Goal: Task Accomplishment & Management: Complete application form

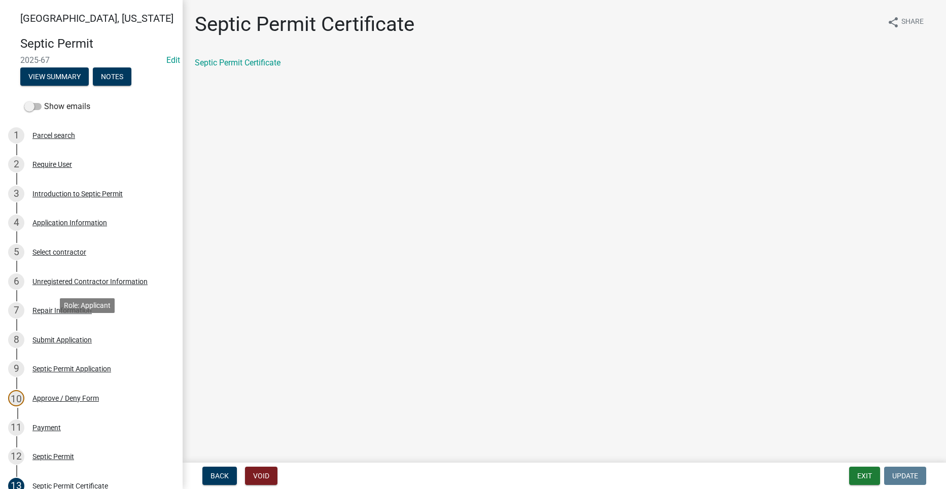
scroll to position [152, 0]
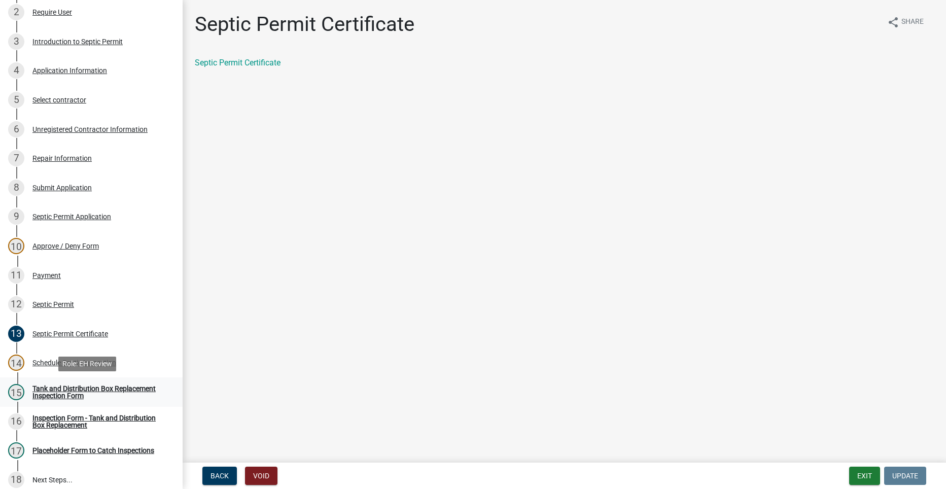
click at [54, 386] on div "Tank and Distribution Box Replacement Inspection Form" at bounding box center [99, 392] width 134 height 14
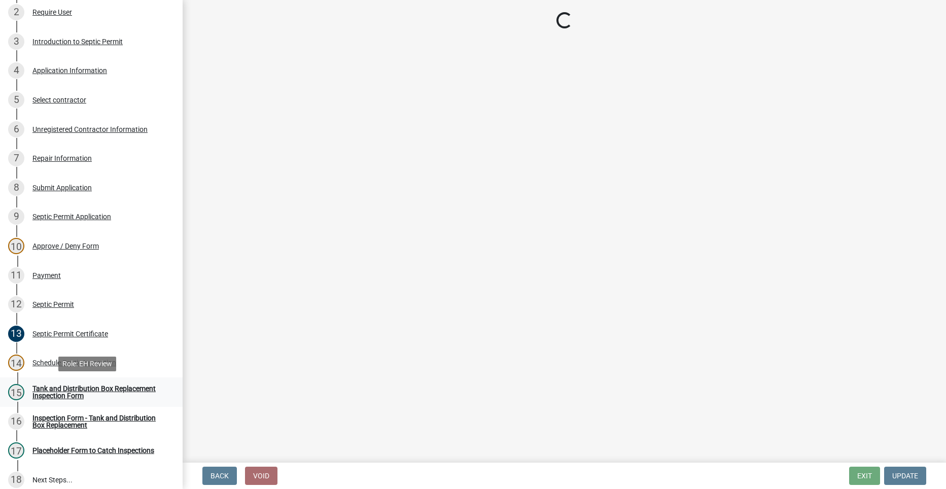
select select "dbe3a1b9-a4b3-48fa-b9c0-fee70399abae"
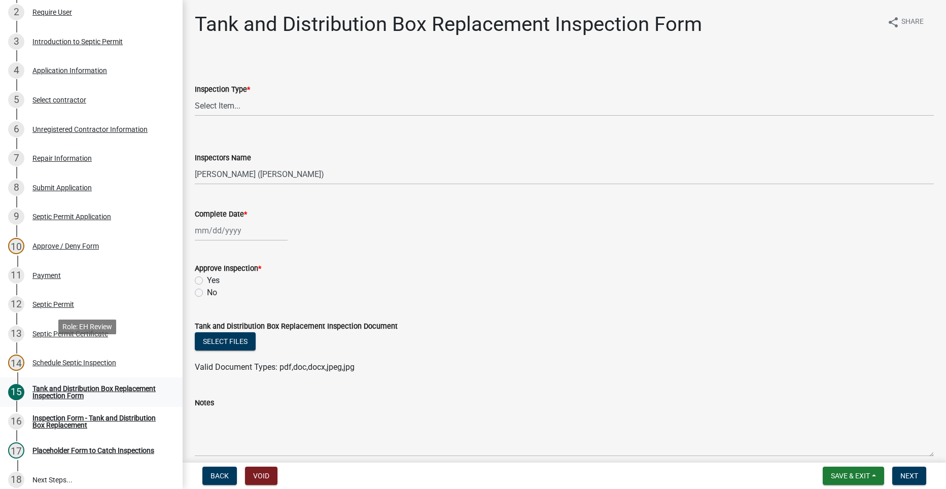
scroll to position [252, 0]
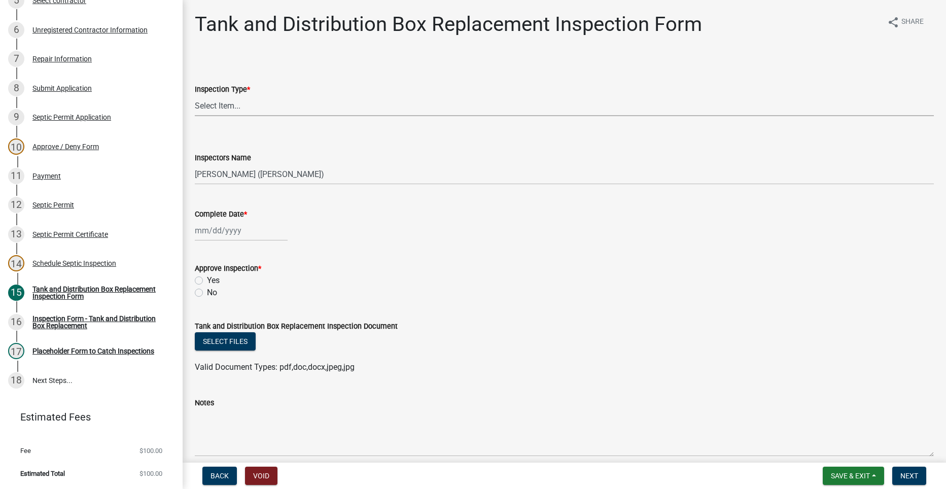
click at [207, 106] on select "Select Item... Tank and Distribution Box Replacement" at bounding box center [564, 105] width 739 height 21
click at [195, 95] on select "Select Item... Tank and Distribution Box Replacement" at bounding box center [564, 105] width 739 height 21
select select "e337d7bd-33c1-4807-911f-c39fd99c3b85"
click at [216, 238] on div at bounding box center [241, 230] width 93 height 21
select select "8"
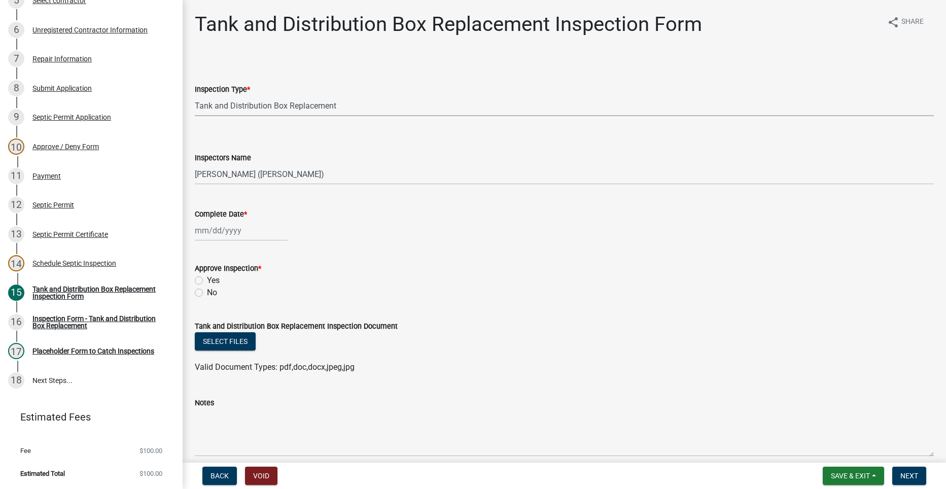
select select "2025"
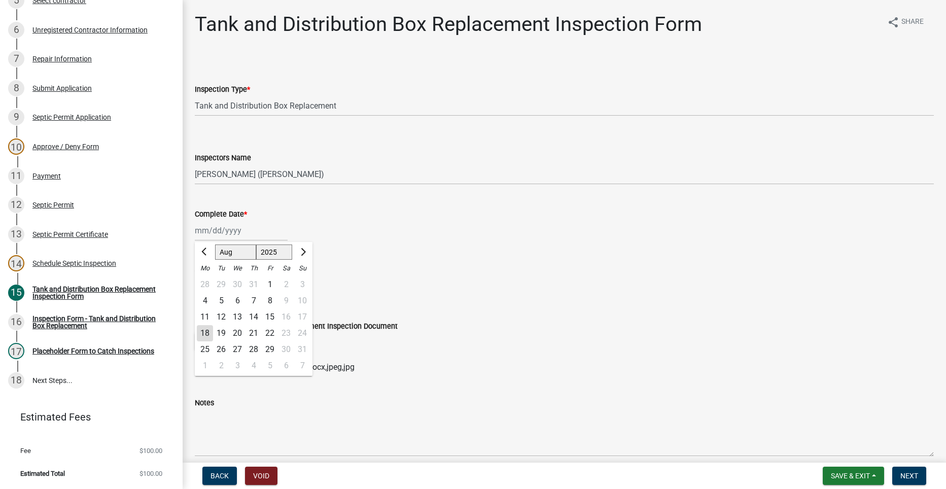
click at [204, 331] on div "18" at bounding box center [205, 333] width 16 height 16
type input "[DATE]"
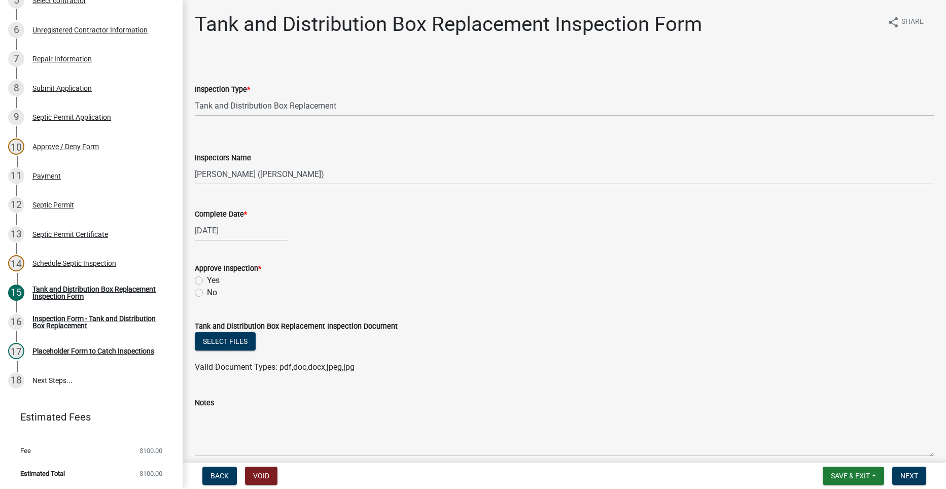
click at [207, 282] on label "Yes" at bounding box center [213, 280] width 13 height 12
click at [207, 281] on input "Yes" at bounding box center [210, 277] width 7 height 7
radio input "true"
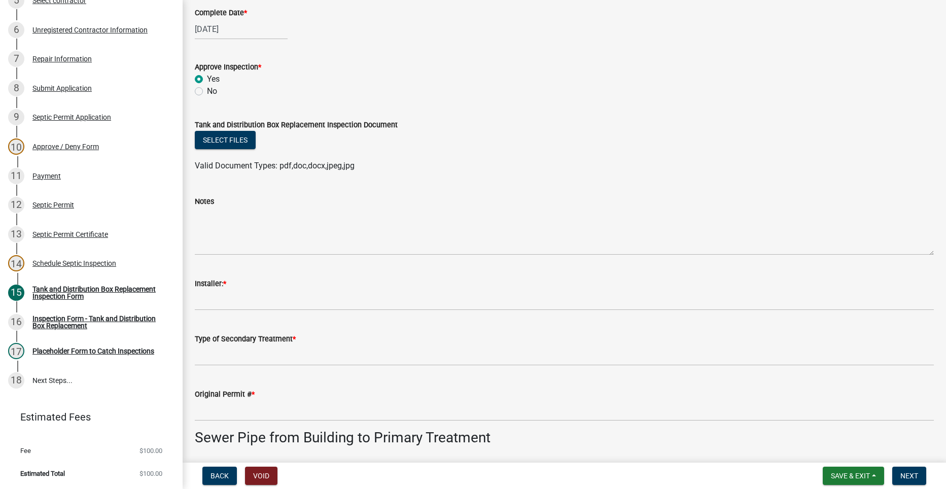
scroll to position [203, 0]
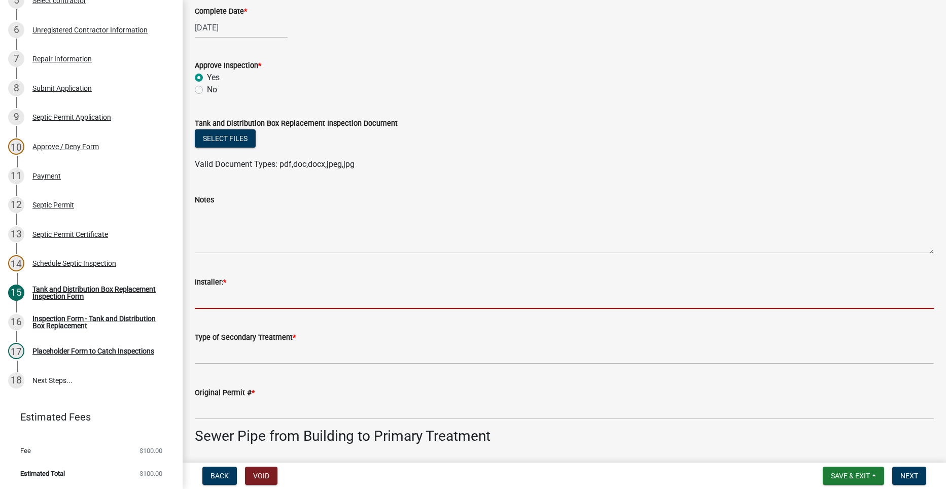
drag, startPoint x: 233, startPoint y: 295, endPoint x: 234, endPoint y: 288, distance: 7.7
click at [233, 295] on input "Installer: *" at bounding box center [564, 298] width 739 height 21
type input "[PERSON_NAME]"
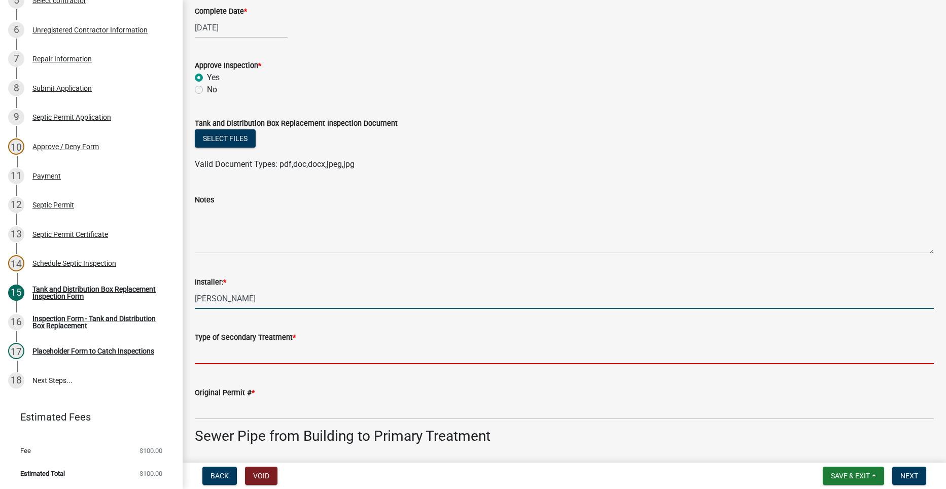
click at [251, 357] on input "Type of Secondary Treatment *" at bounding box center [564, 353] width 739 height 21
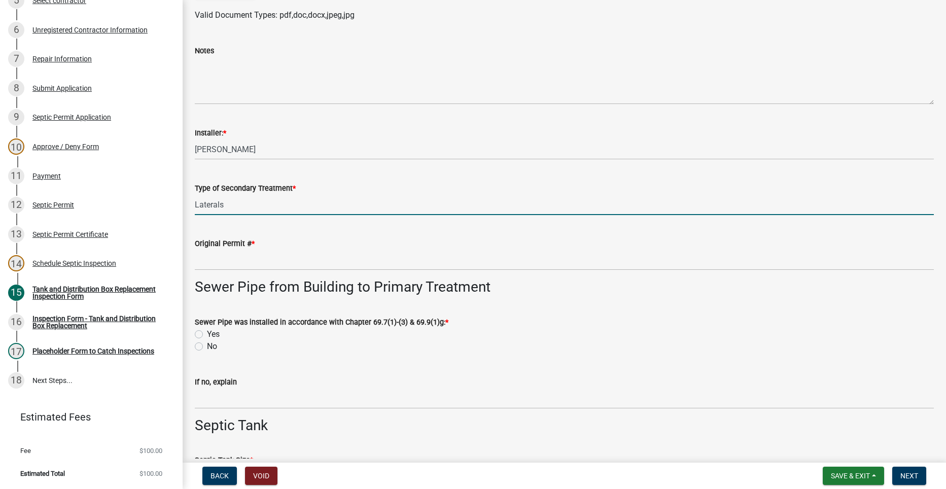
scroll to position [355, 0]
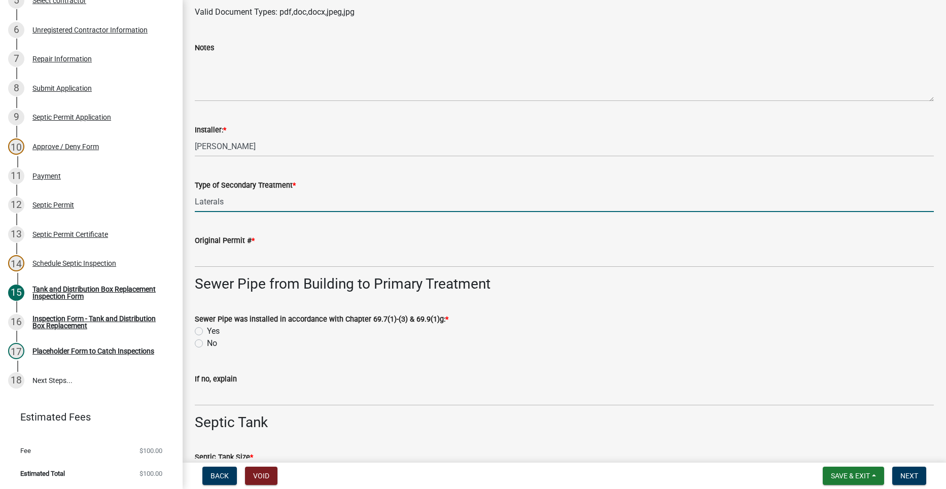
type input "Laterals"
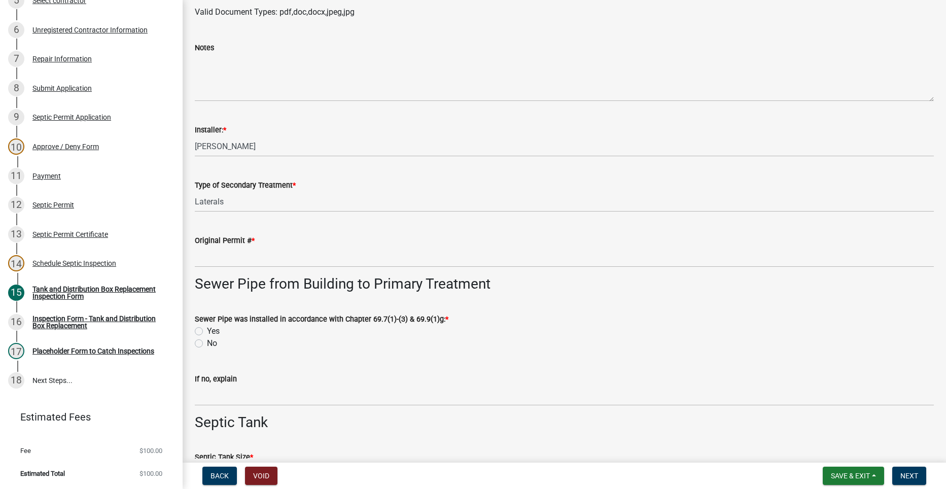
click at [207, 332] on label "Yes" at bounding box center [213, 331] width 13 height 12
click at [207, 332] on input "Yes" at bounding box center [210, 328] width 7 height 7
radio input "true"
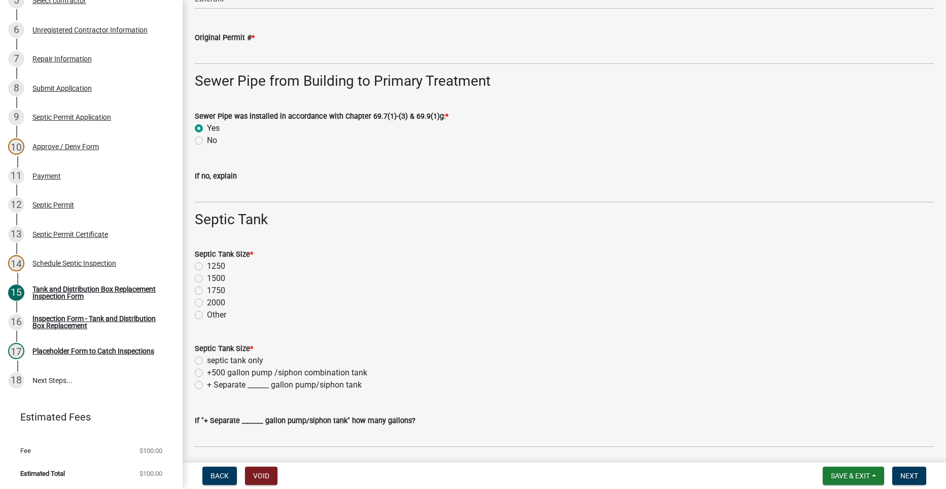
scroll to position [507, 0]
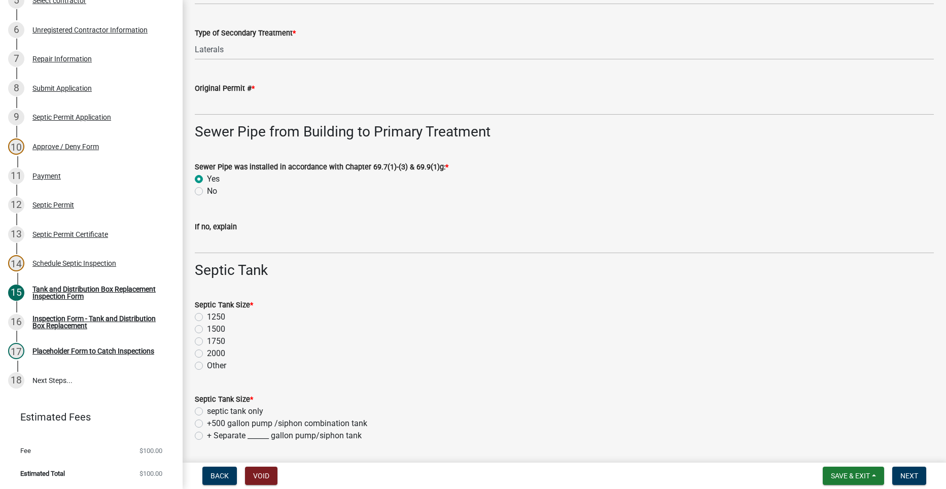
click at [207, 315] on label "1250" at bounding box center [216, 317] width 18 height 12
click at [207, 315] on input "1250" at bounding box center [210, 314] width 7 height 7
radio input "true"
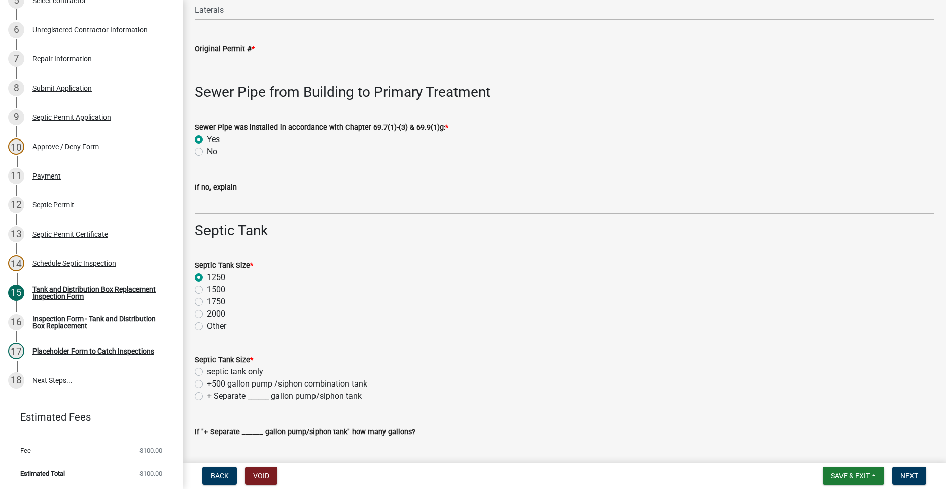
scroll to position [609, 0]
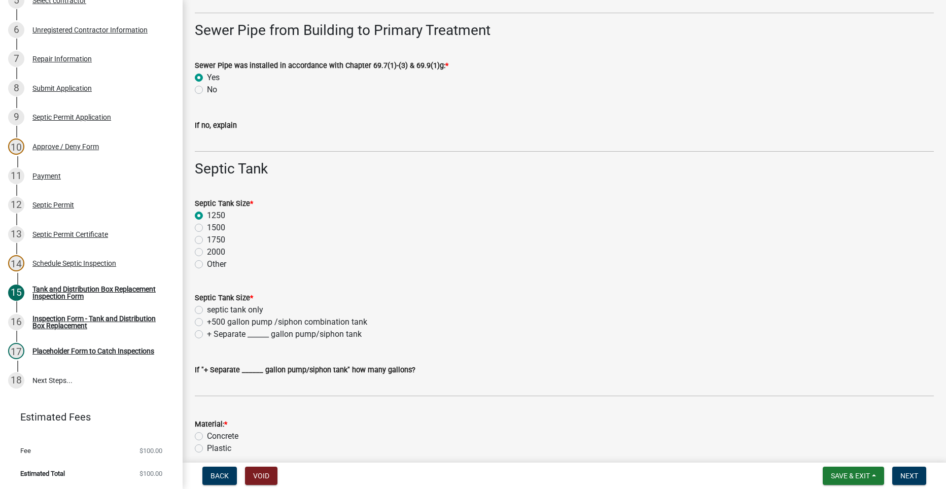
click at [207, 309] on label "septic tank only" at bounding box center [235, 310] width 56 height 12
click at [207, 309] on input "septic tank only" at bounding box center [210, 307] width 7 height 7
radio input "true"
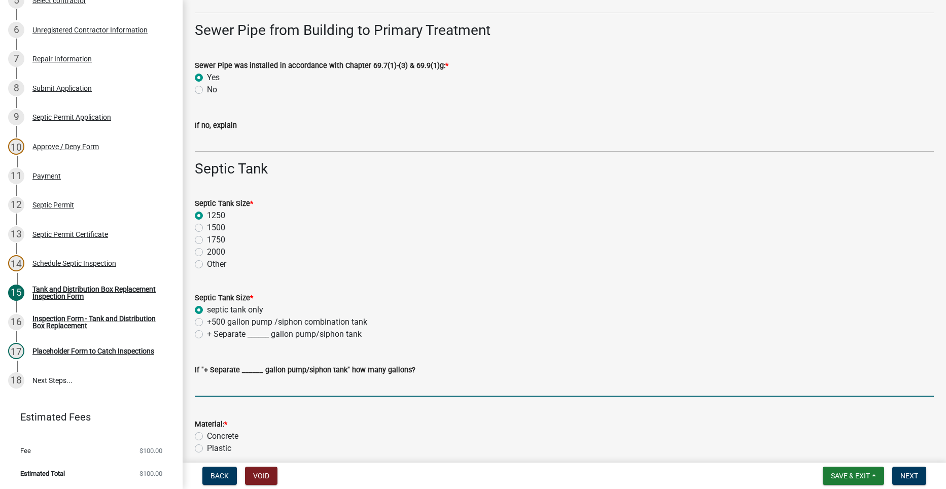
click at [217, 389] on input "text" at bounding box center [564, 386] width 739 height 21
type input "0"
click at [207, 435] on label "Concrete" at bounding box center [222, 436] width 31 height 12
click at [207, 435] on input "Concrete" at bounding box center [210, 433] width 7 height 7
radio input "true"
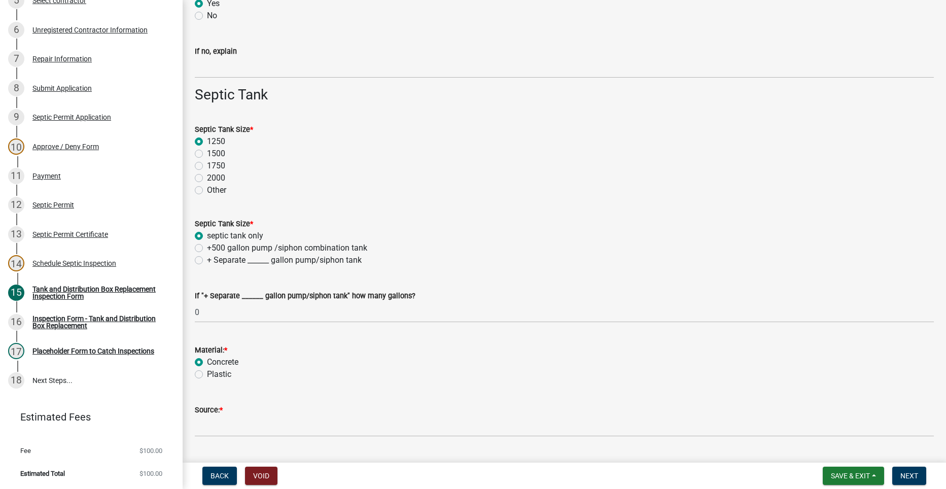
scroll to position [761, 0]
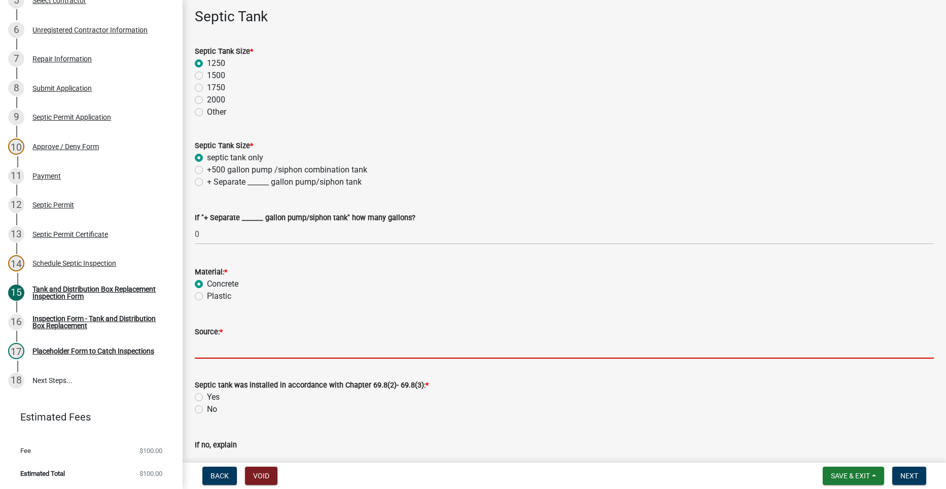
click at [211, 339] on input "Source: *" at bounding box center [564, 348] width 739 height 21
type input "Indianola"
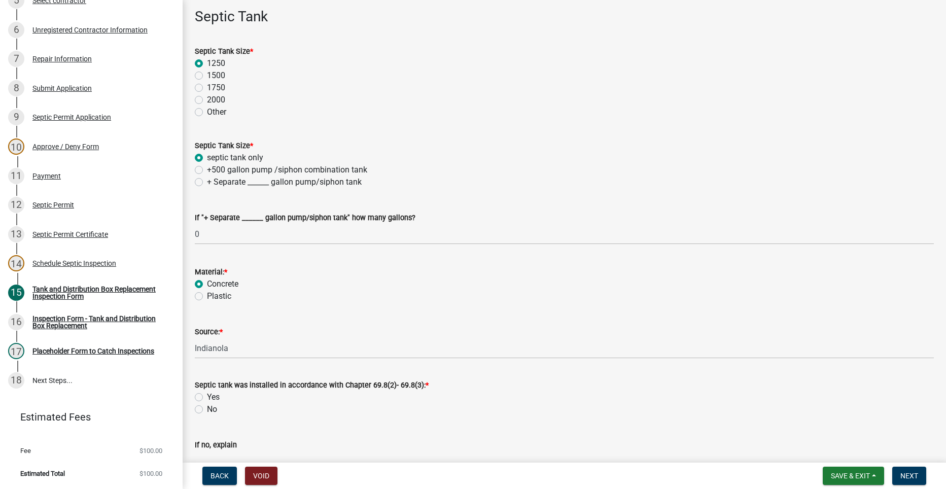
click at [207, 399] on label "Yes" at bounding box center [213, 397] width 13 height 12
click at [207, 398] on input "Yes" at bounding box center [210, 394] width 7 height 7
radio input "true"
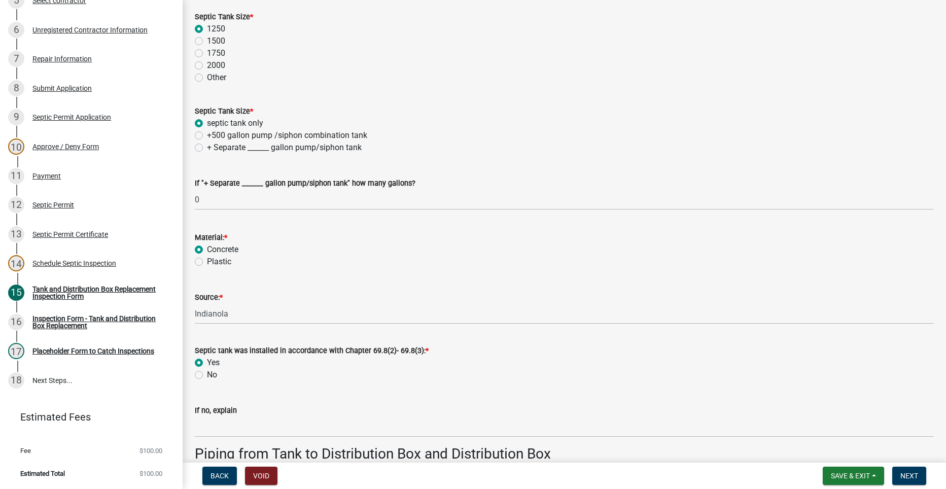
scroll to position [913, 0]
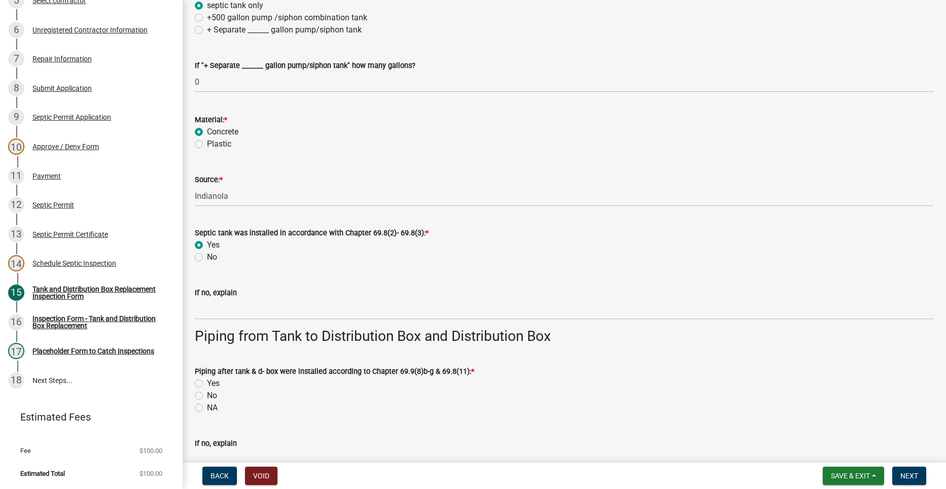
click at [207, 383] on label "Yes" at bounding box center [213, 383] width 13 height 12
click at [207, 383] on input "Yes" at bounding box center [210, 380] width 7 height 7
radio input "true"
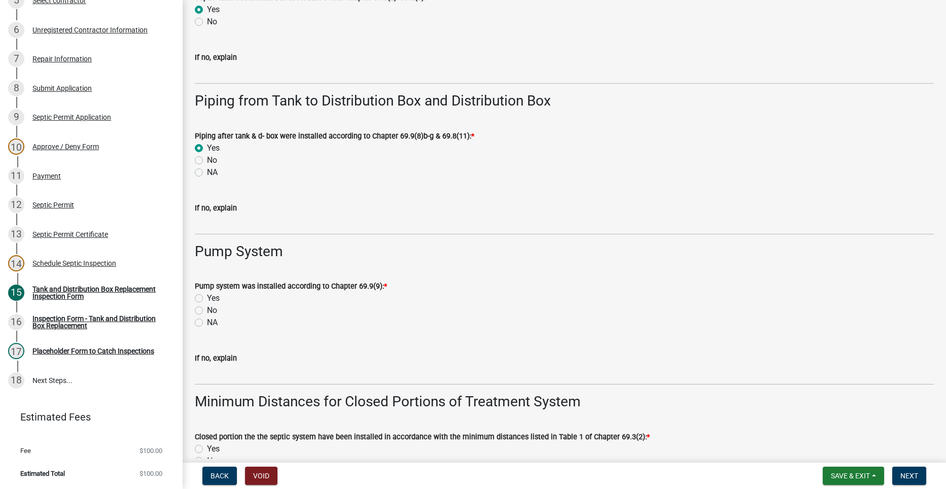
scroll to position [1167, 0]
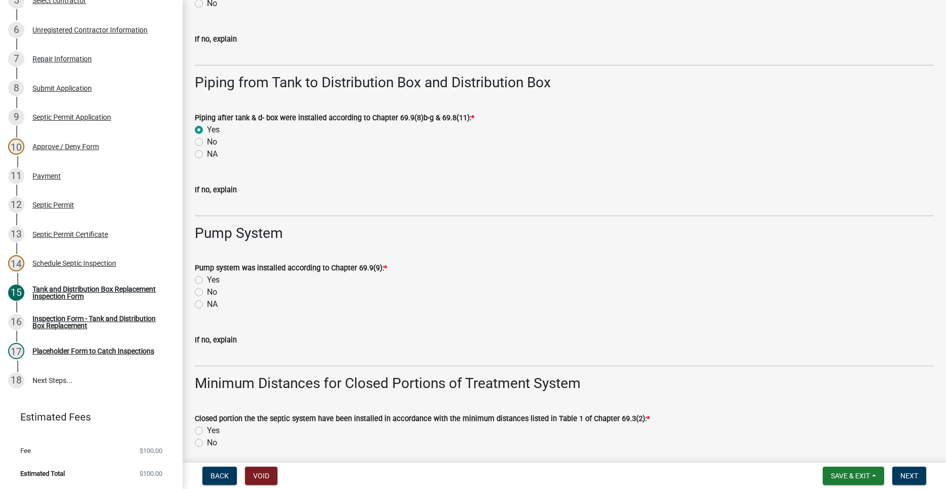
click at [207, 306] on label "NA" at bounding box center [212, 304] width 11 height 12
click at [207, 305] on input "NA" at bounding box center [210, 301] width 7 height 7
radio input "true"
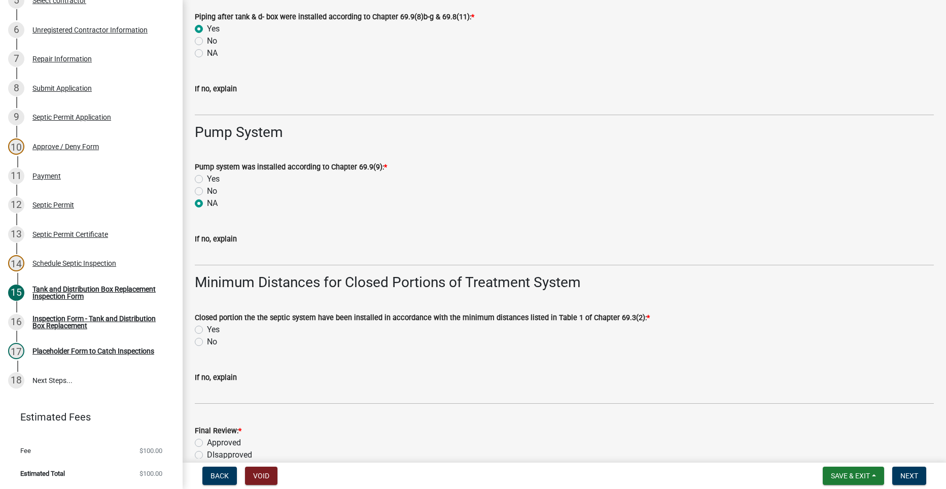
scroll to position [1268, 0]
click at [207, 332] on label "Yes" at bounding box center [213, 329] width 13 height 12
click at [207, 330] on input "Yes" at bounding box center [210, 326] width 7 height 7
radio input "true"
click at [207, 440] on label "Approved" at bounding box center [224, 442] width 34 height 12
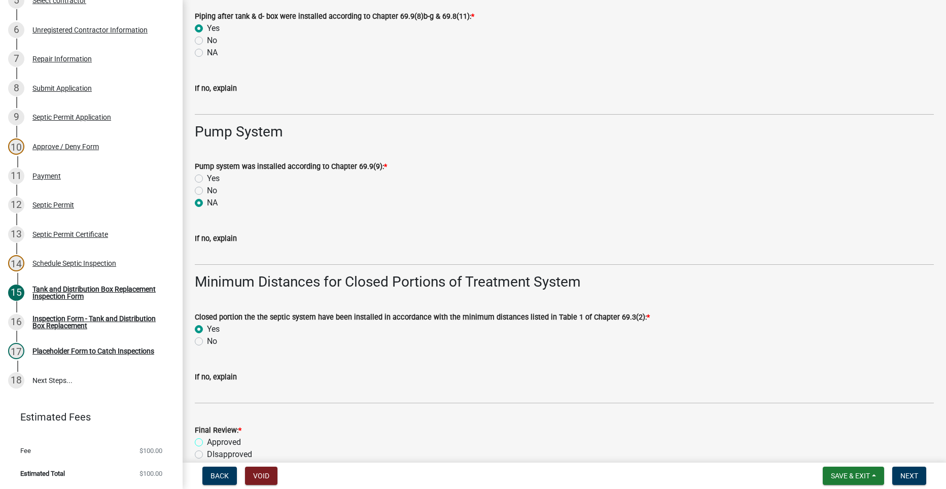
click at [207, 440] on input "Approved" at bounding box center [210, 439] width 7 height 7
radio input "true"
click at [833, 472] on span "Save & Exit" at bounding box center [850, 476] width 39 height 8
click at [816, 425] on button "Save" at bounding box center [843, 425] width 81 height 24
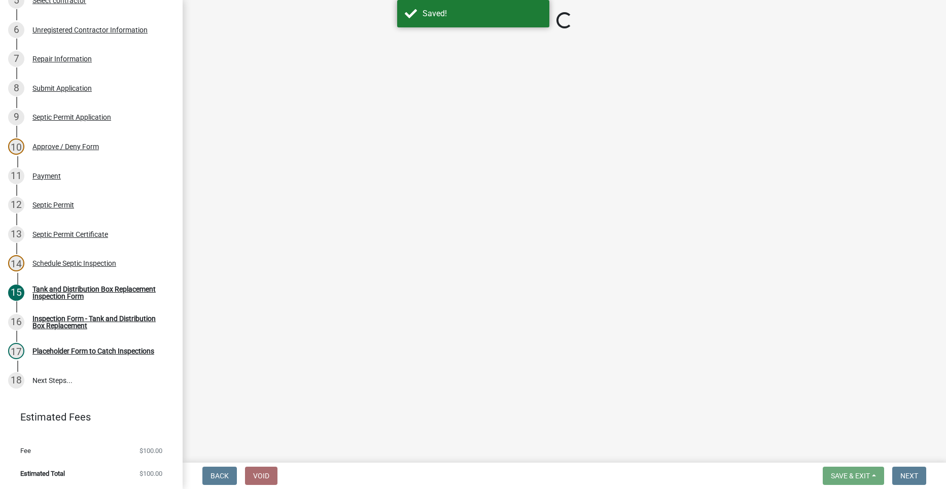
select select "e337d7bd-33c1-4807-911f-c39fd99c3b85"
select select "dbe3a1b9-a4b3-48fa-b9c0-fee70399abae"
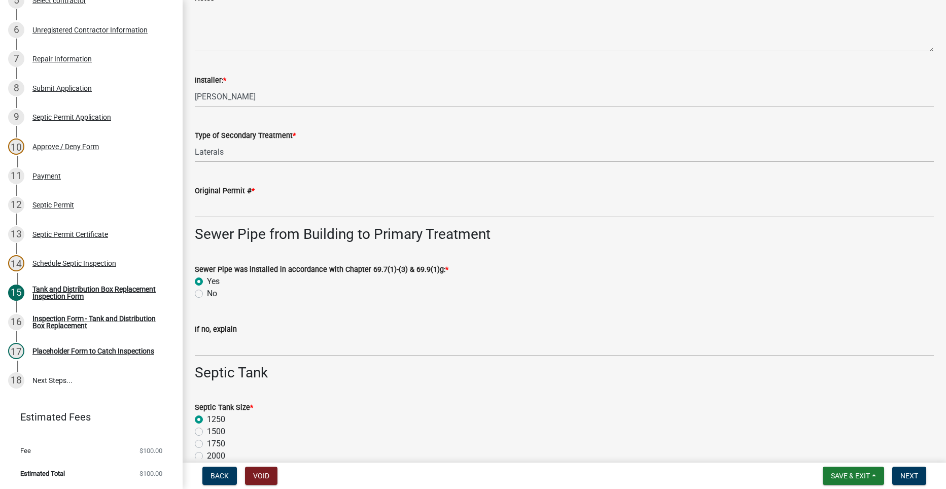
scroll to position [406, 0]
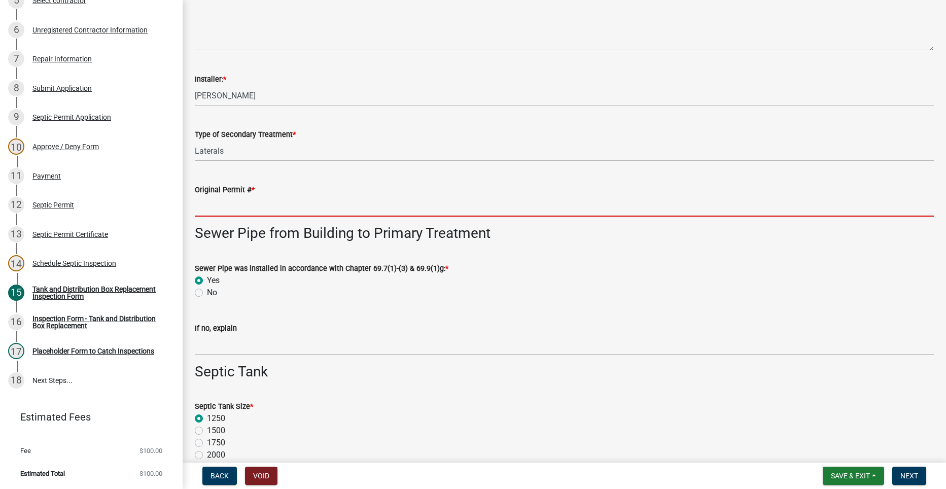
click at [253, 203] on input "Original Permit # *" at bounding box center [564, 206] width 739 height 21
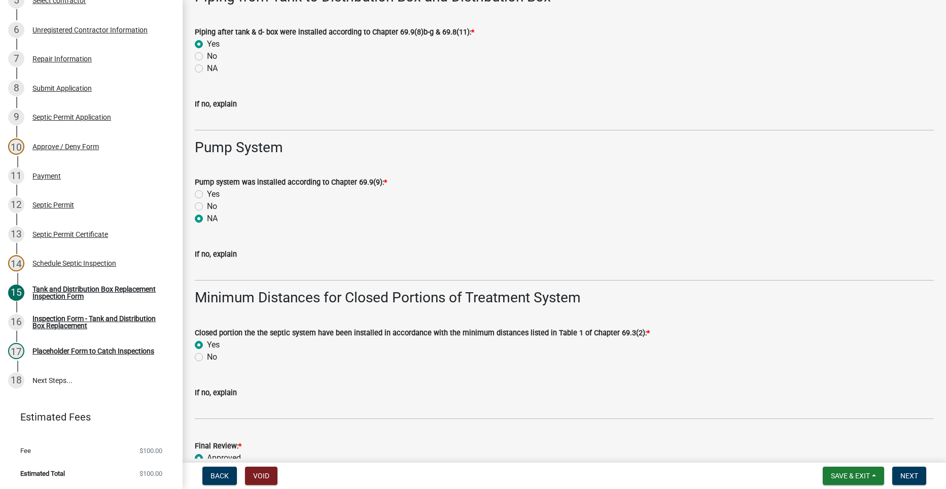
scroll to position [1319, 0]
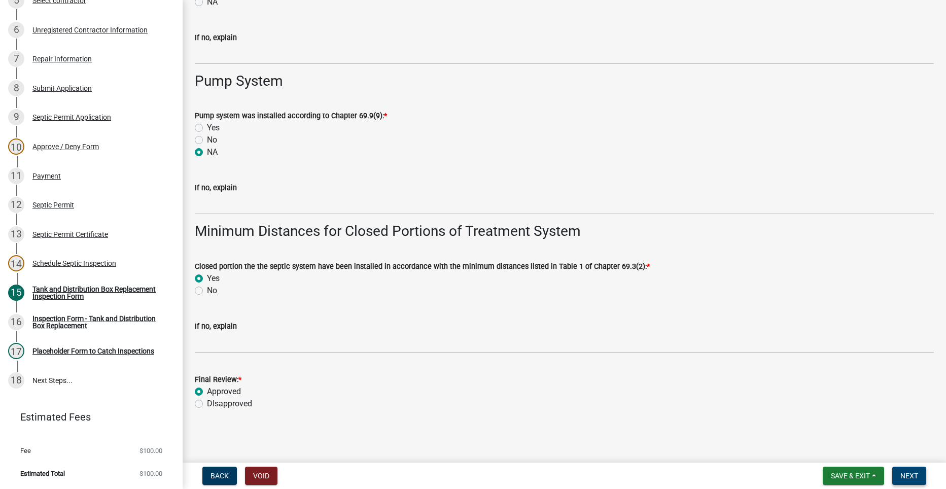
type input "979"
click at [918, 474] on span "Next" at bounding box center [910, 476] width 18 height 8
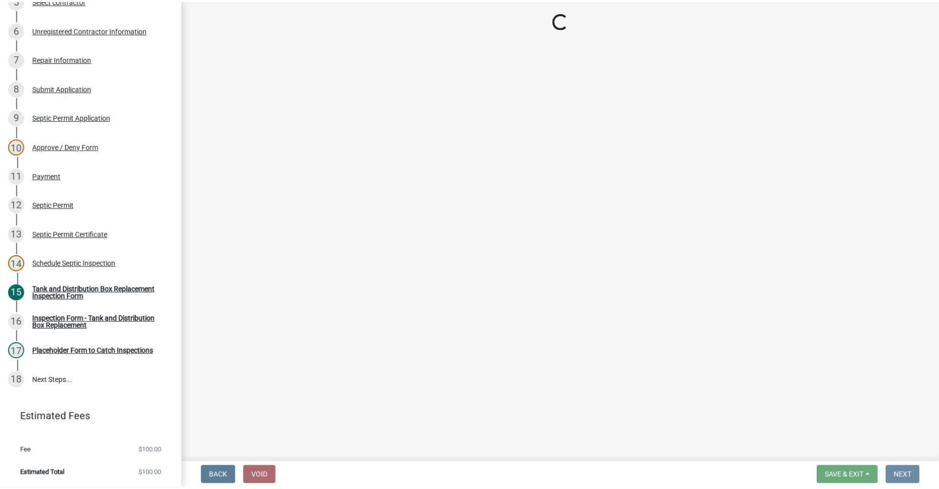
scroll to position [0, 0]
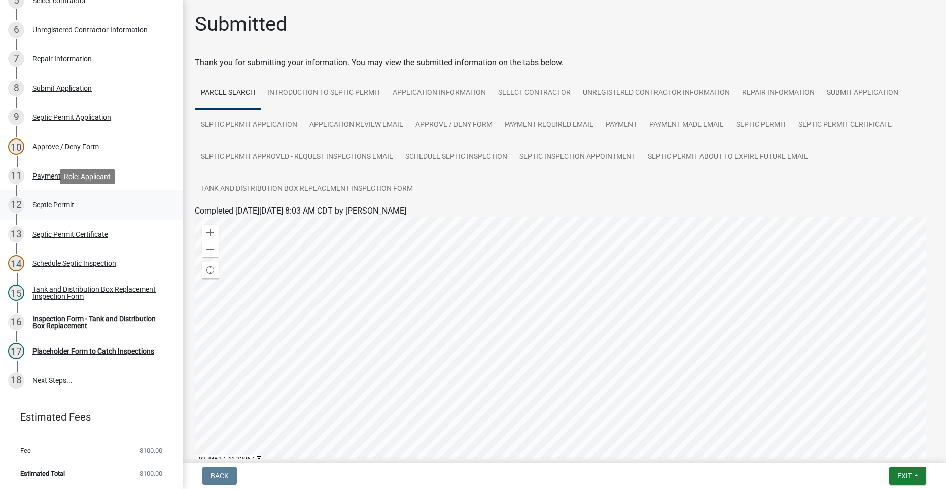
click at [57, 205] on div "Septic Permit" at bounding box center [53, 204] width 42 height 7
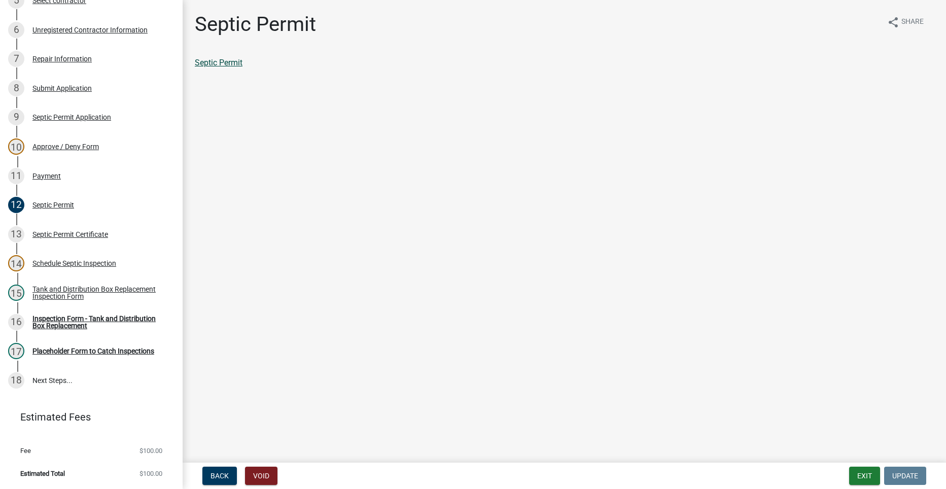
click at [231, 64] on link "Septic Permit" at bounding box center [219, 63] width 48 height 10
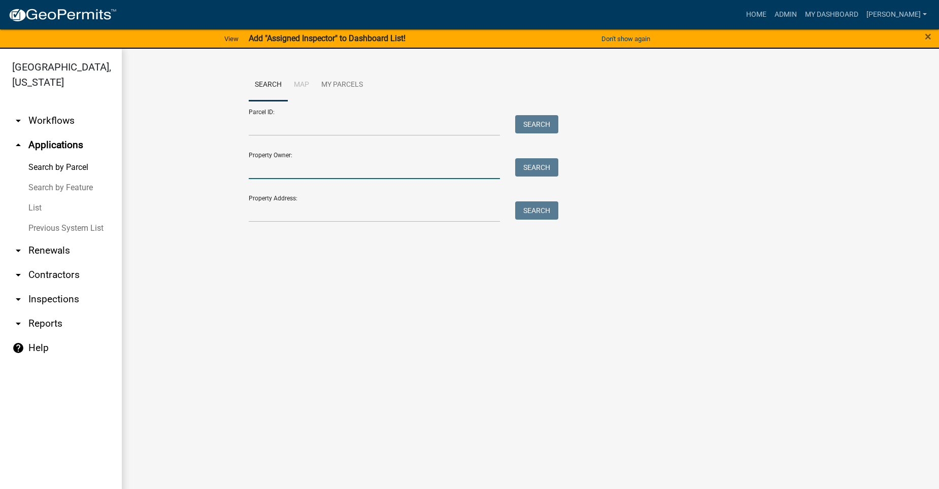
click at [327, 169] on input "Property Owner:" at bounding box center [374, 168] width 251 height 21
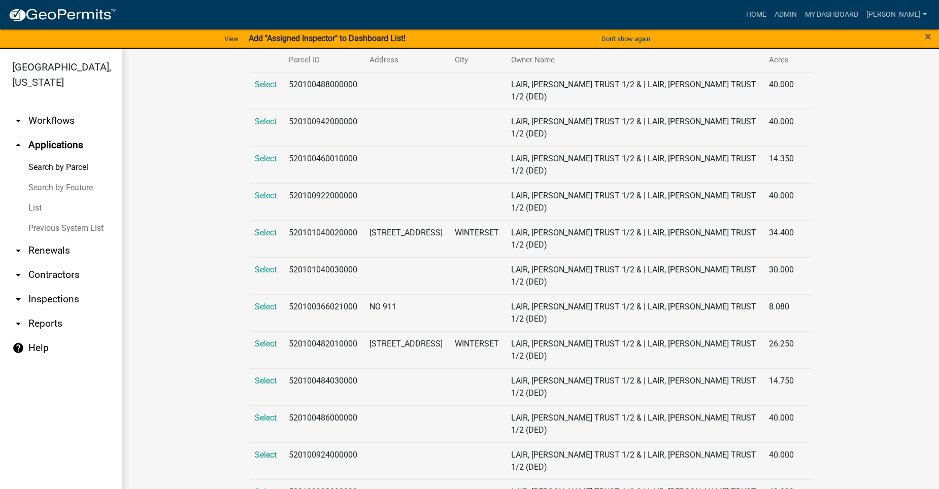
scroll to position [203, 0]
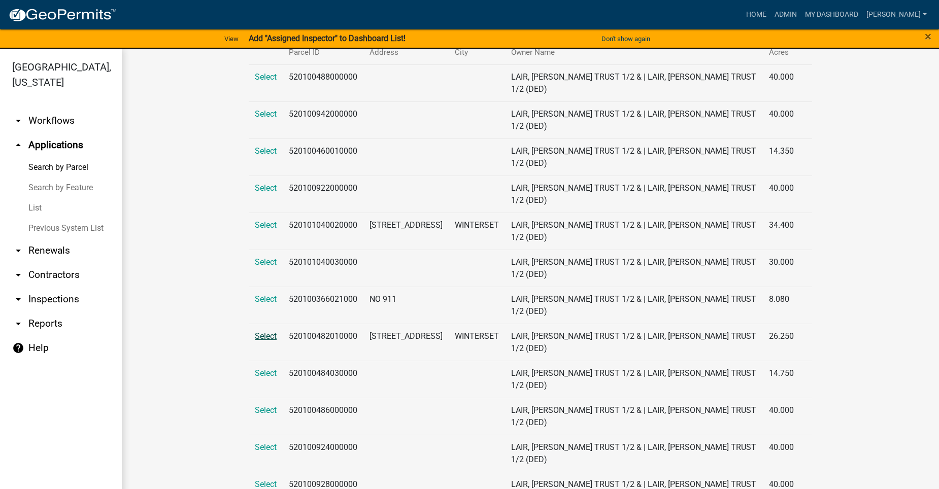
type input "[PERSON_NAME]"
click at [263, 337] on span "Select" at bounding box center [266, 336] width 22 height 10
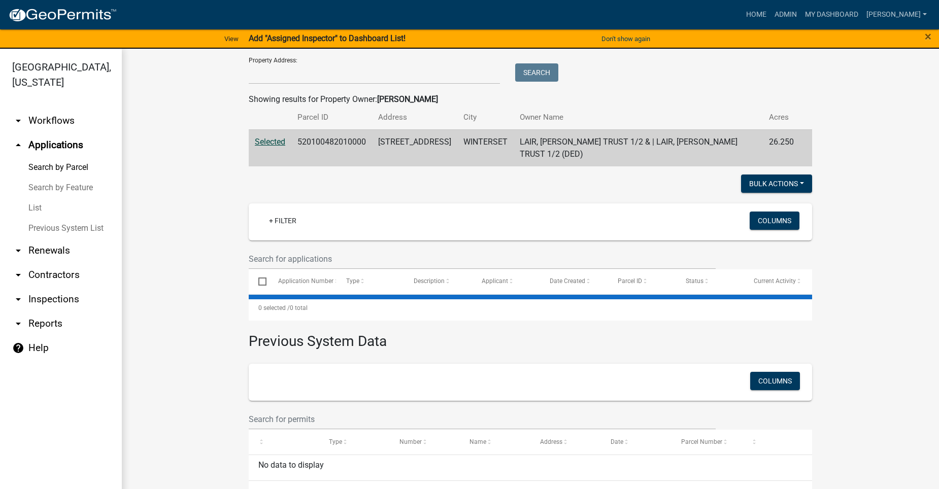
scroll to position [203, 0]
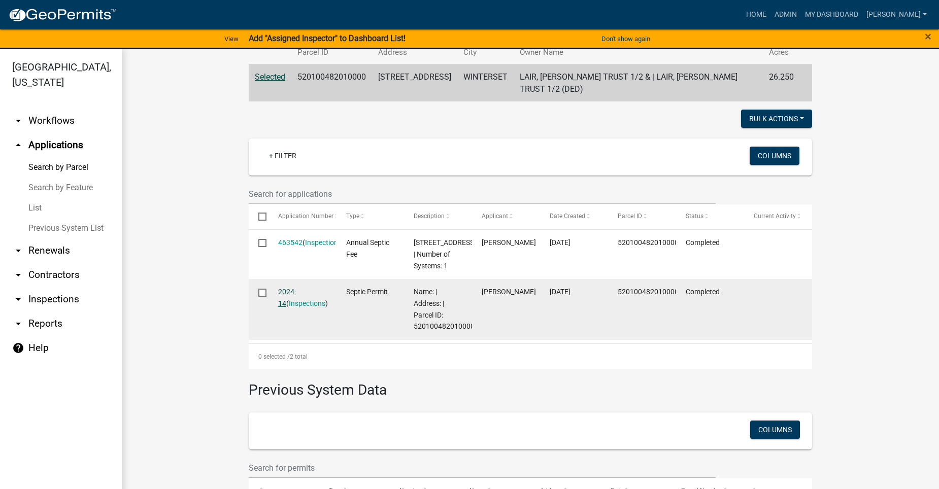
click at [290, 302] on link "2024-14" at bounding box center [287, 298] width 18 height 20
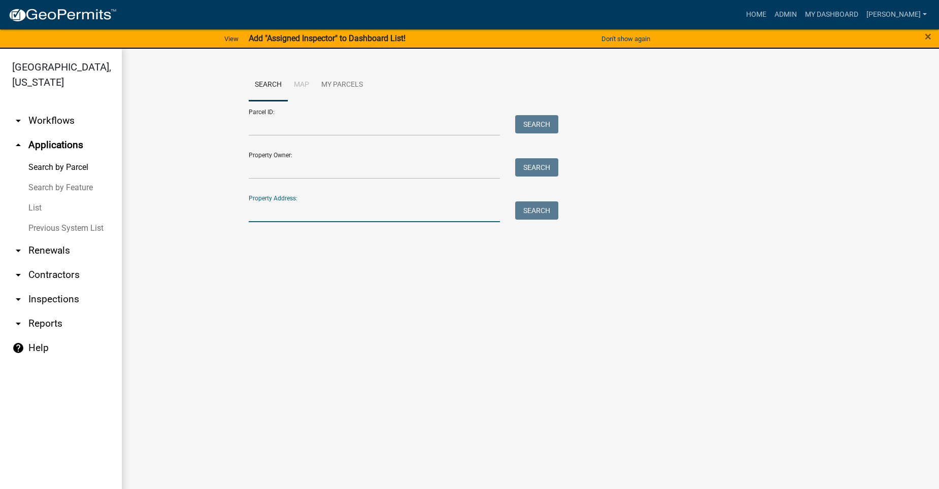
click at [273, 207] on input "Property Address:" at bounding box center [374, 211] width 251 height 21
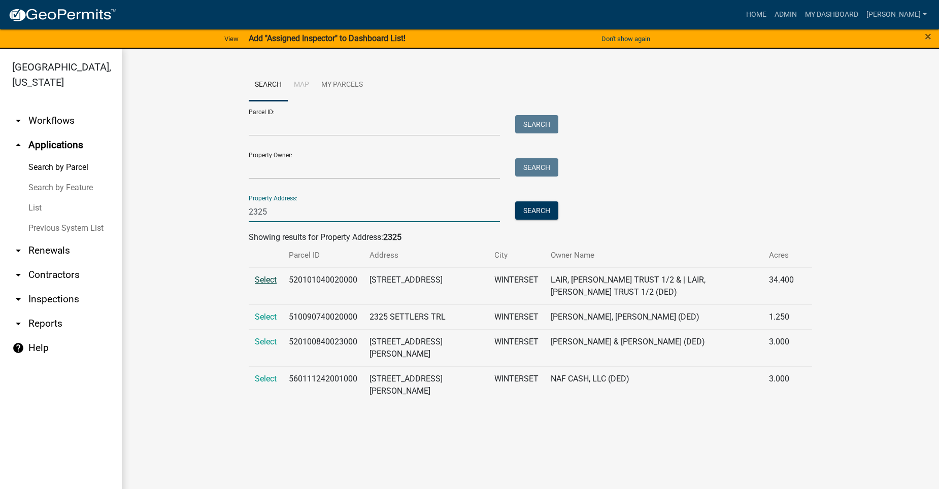
type input "2325"
click at [261, 277] on span "Select" at bounding box center [266, 280] width 22 height 10
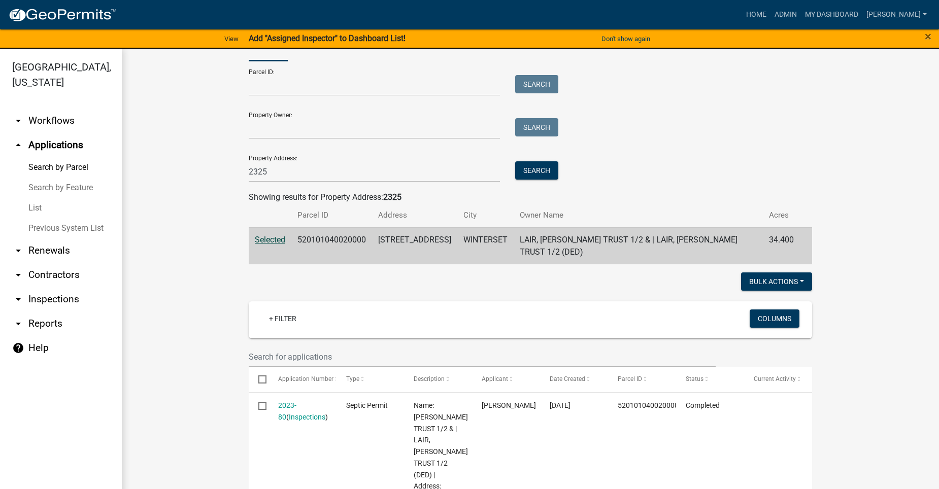
scroll to position [101, 0]
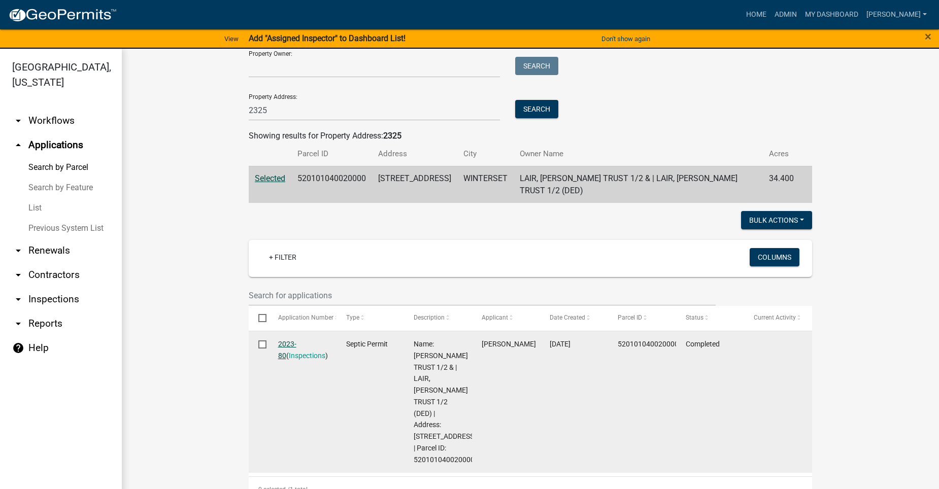
click at [290, 342] on link "2023-80" at bounding box center [287, 350] width 18 height 20
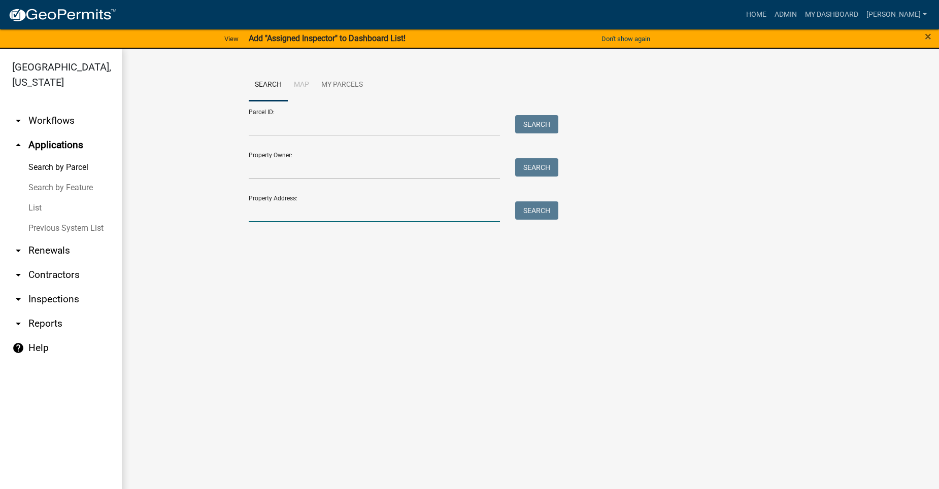
click at [283, 217] on input "Property Address:" at bounding box center [374, 211] width 251 height 21
type input "2325"
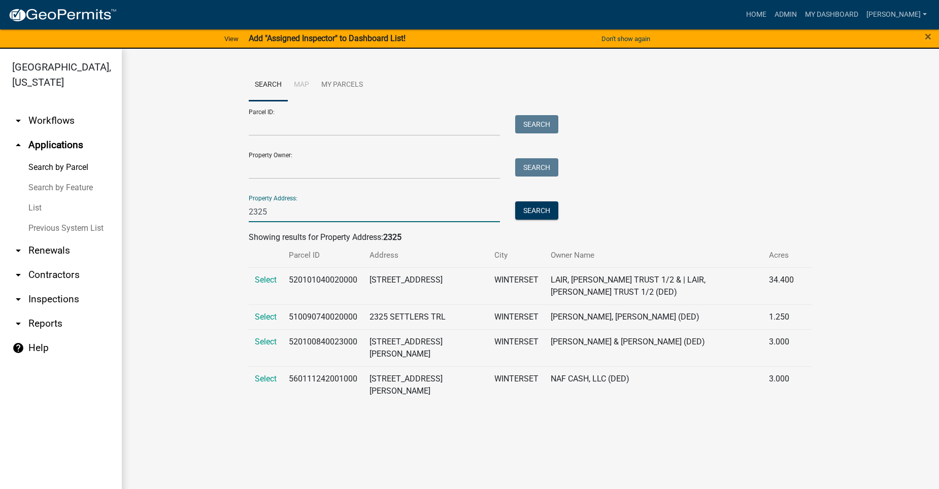
drag, startPoint x: 276, startPoint y: 212, endPoint x: 212, endPoint y: 209, distance: 64.5
click at [212, 209] on wm-workflow-application-search-view "Search Map My Parcels Parcel ID: Search Property Owner: Search Property Address…" at bounding box center [530, 240] width 776 height 342
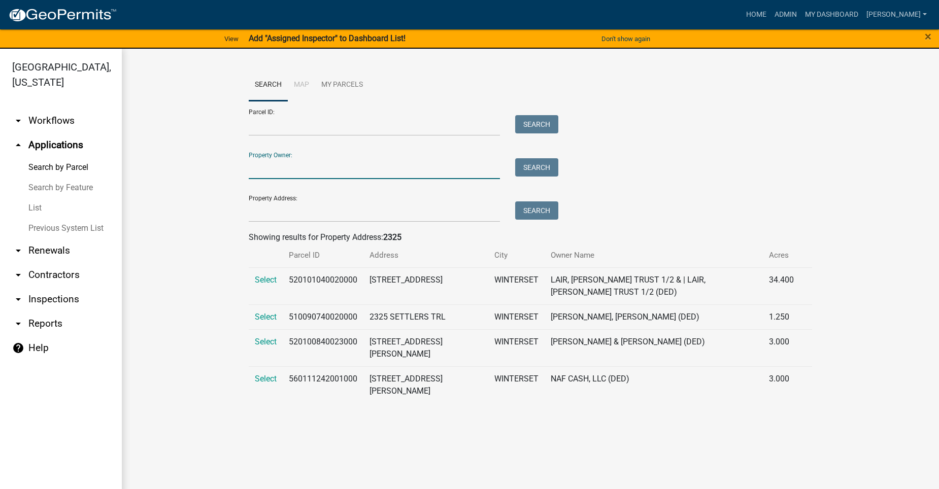
click at [251, 170] on input "Property Owner:" at bounding box center [374, 168] width 251 height 21
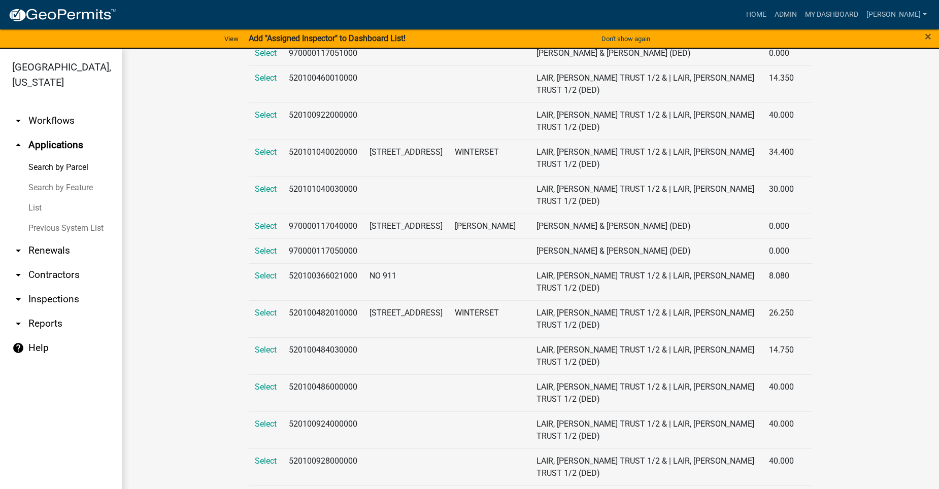
scroll to position [406, 0]
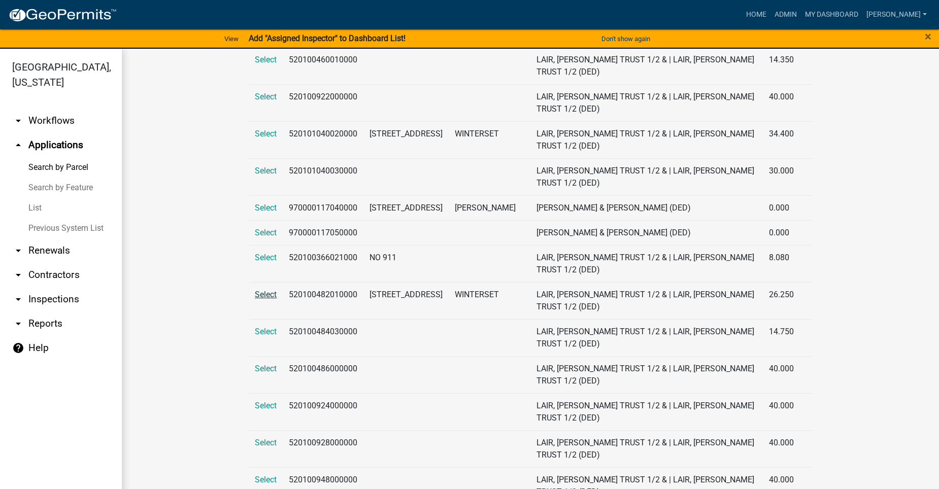
type input "lair"
click at [259, 292] on span "Select" at bounding box center [266, 295] width 22 height 10
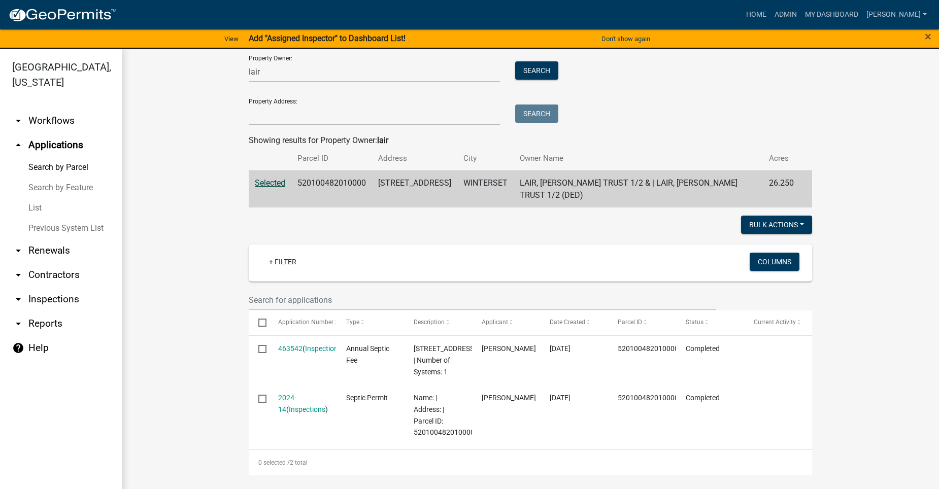
scroll to position [101, 0]
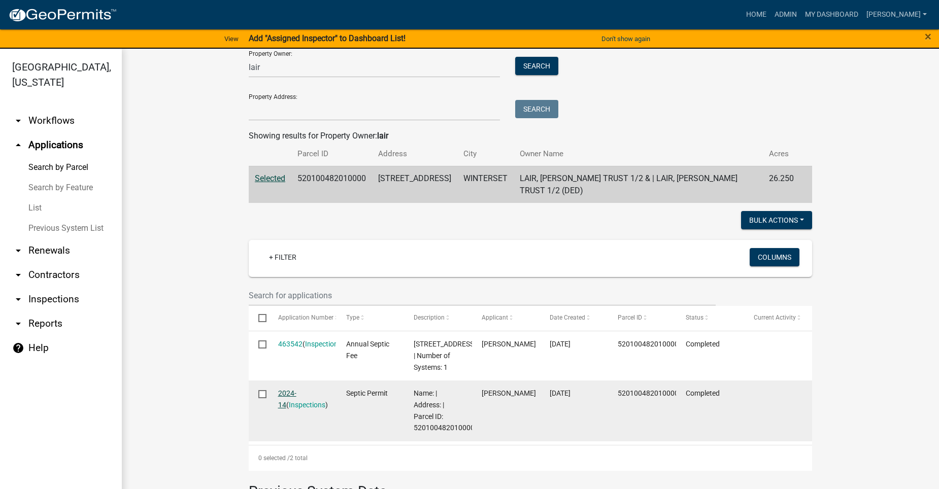
click at [286, 403] on link "2024-14" at bounding box center [287, 399] width 18 height 20
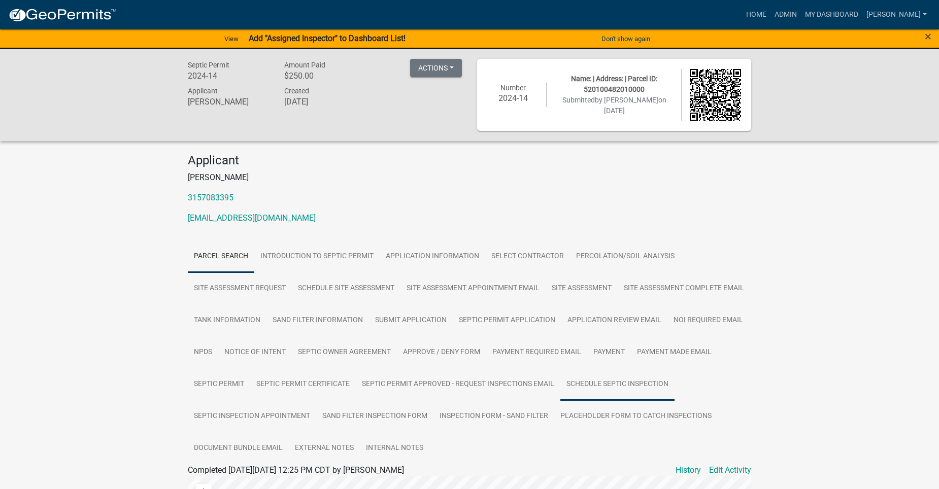
scroll to position [101, 0]
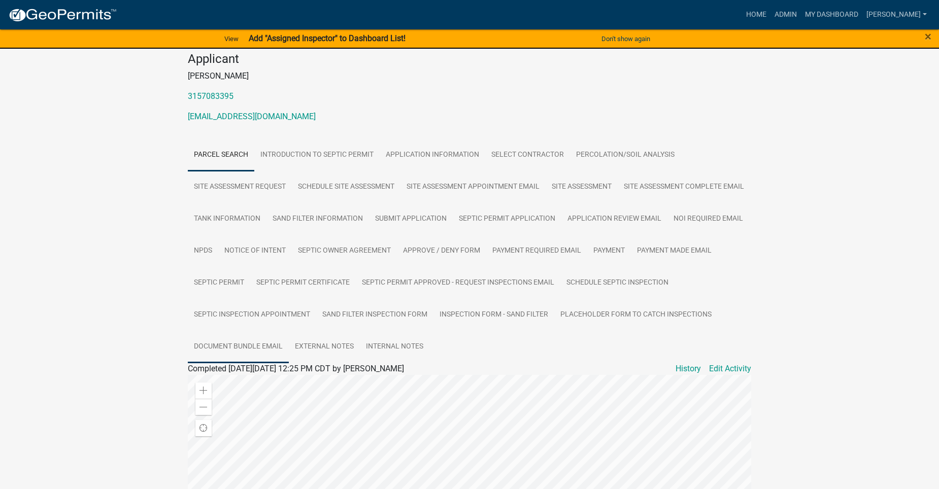
click at [289, 340] on link "Document Bundle Email" at bounding box center [238, 347] width 101 height 32
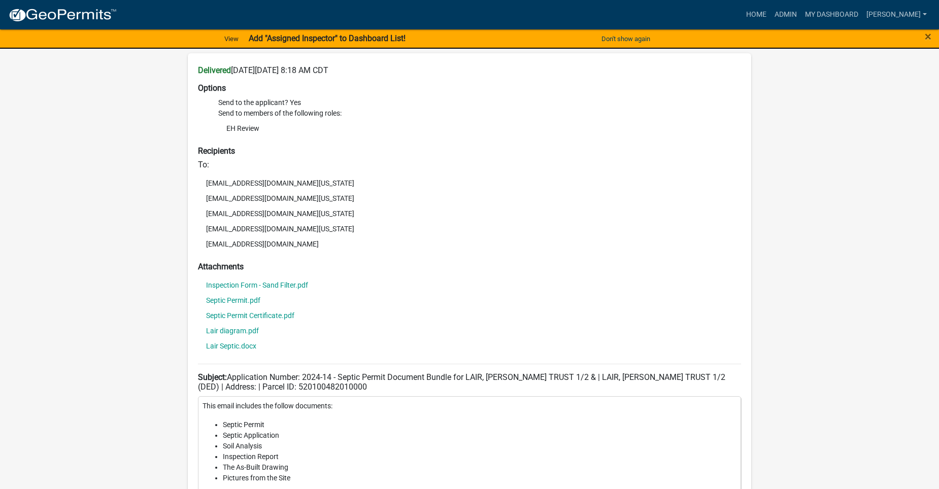
scroll to position [457, 0]
click at [227, 349] on link "Lair Septic.docx" at bounding box center [231, 345] width 50 height 7
click at [237, 334] on link "Lair diagram.pdf" at bounding box center [232, 330] width 53 height 7
